Goal: Find specific page/section: Find specific page/section

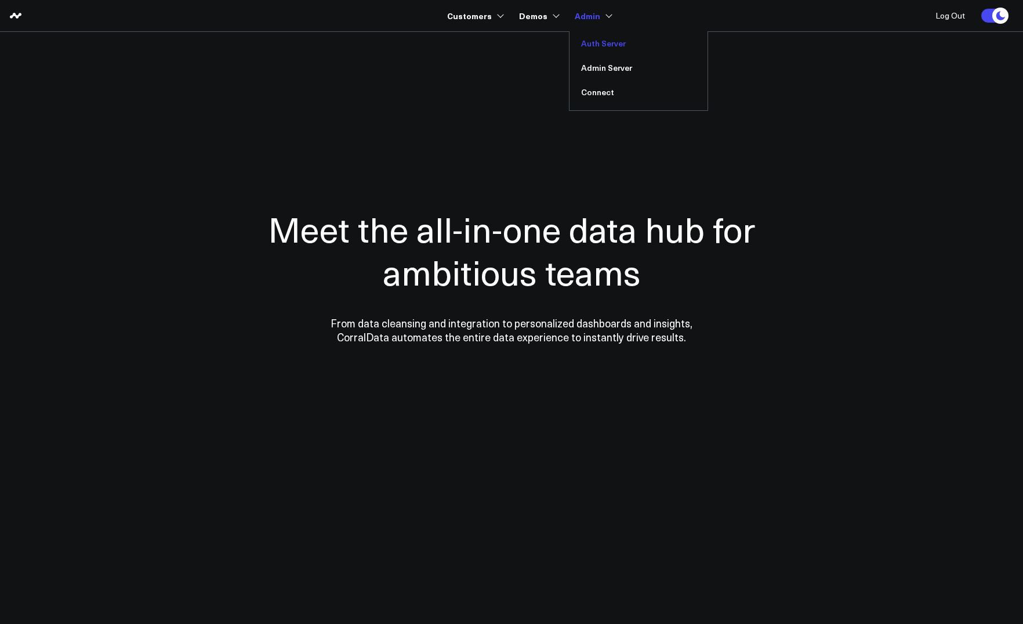
click at [594, 40] on link "Auth Server" at bounding box center [639, 43] width 138 height 24
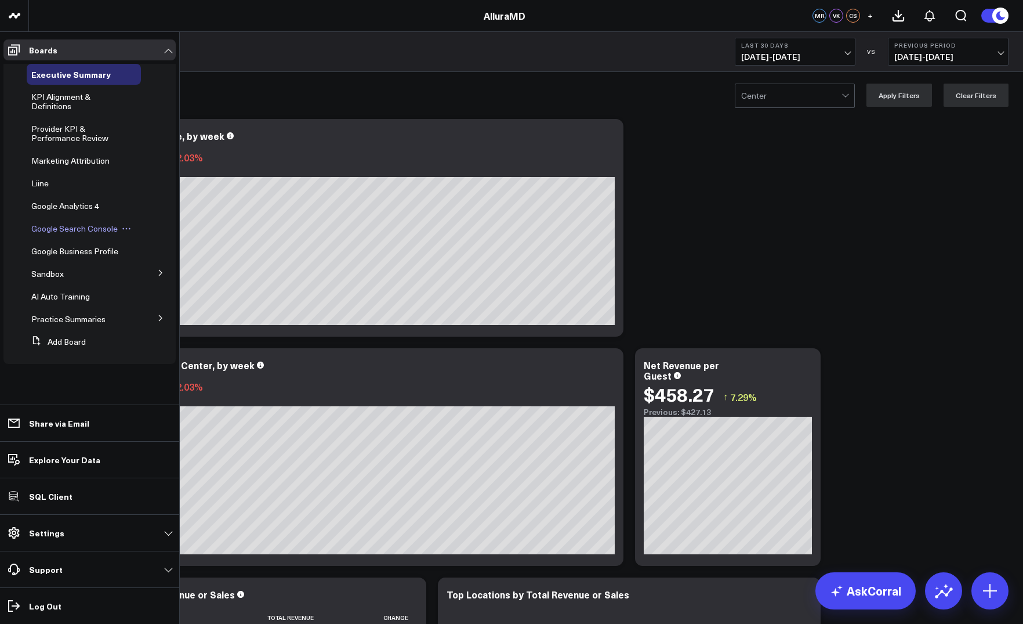
click at [73, 230] on span "Google Search Console" at bounding box center [74, 228] width 86 height 11
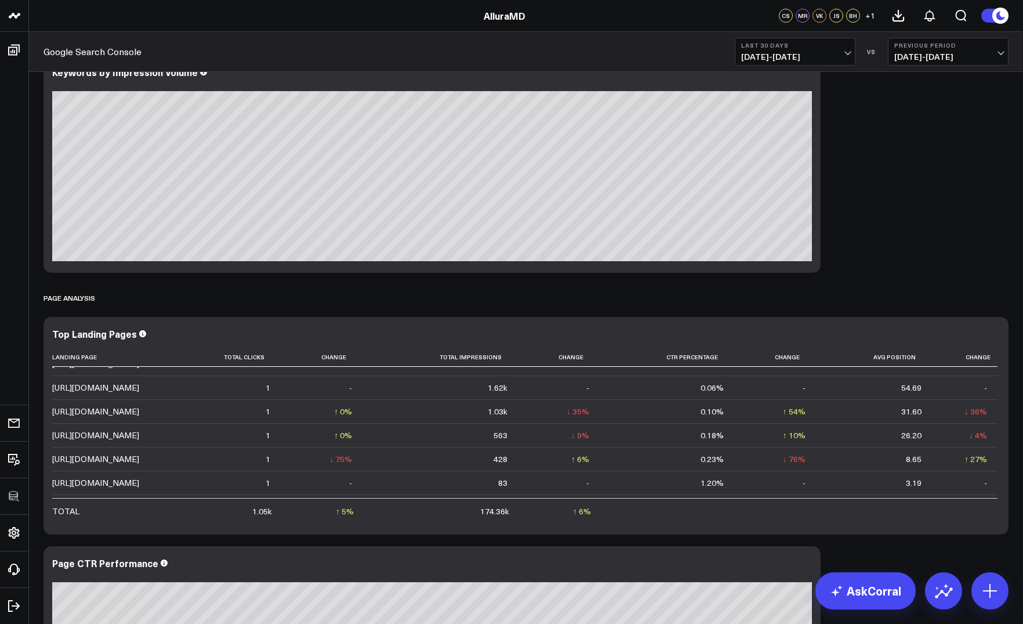
scroll to position [1571, 0]
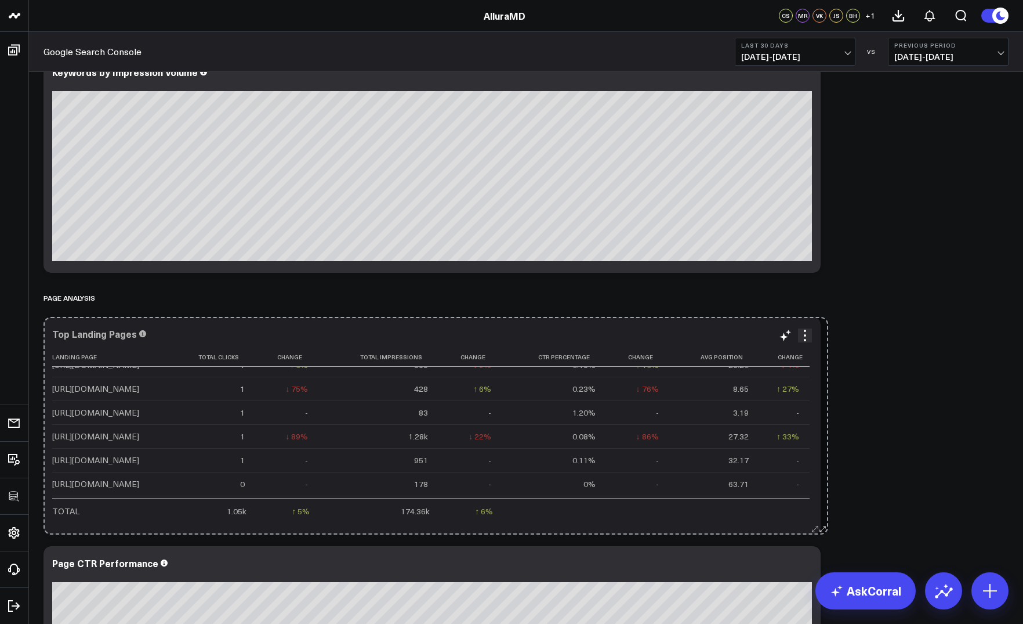
drag, startPoint x: 1005, startPoint y: 530, endPoint x: 819, endPoint y: 510, distance: 187.2
click at [819, 510] on div "Top Landing Pages Landing Page Total Clicks Change Total Impressions Change Ctr…" at bounding box center [432, 426] width 777 height 218
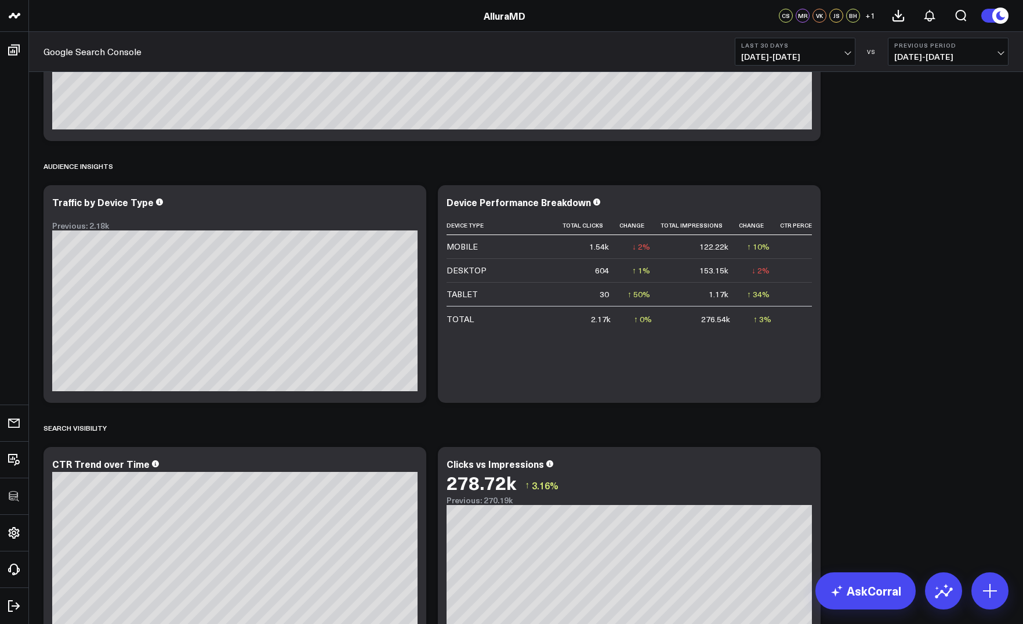
scroll to position [1743, 0]
